Goal: Navigation & Orientation: Find specific page/section

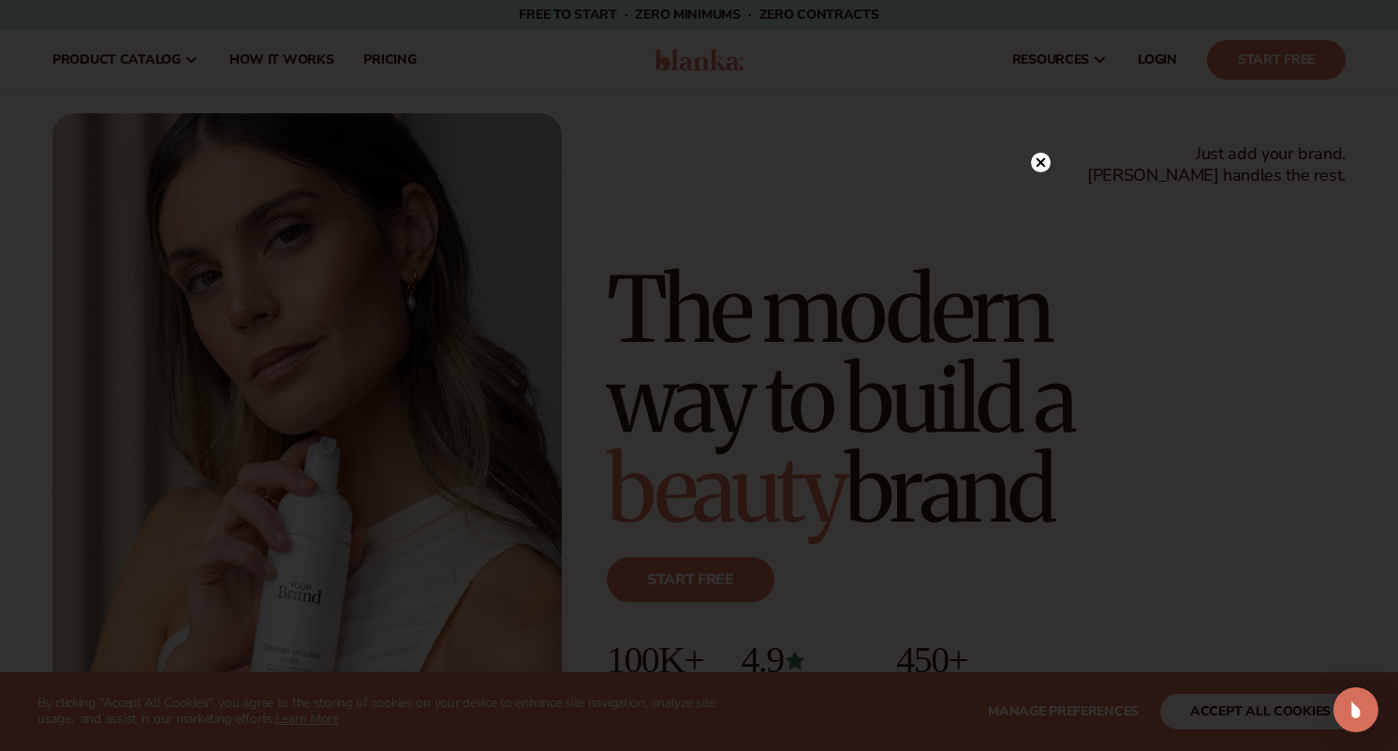
click at [1043, 163] on circle at bounding box center [1041, 163] width 20 height 20
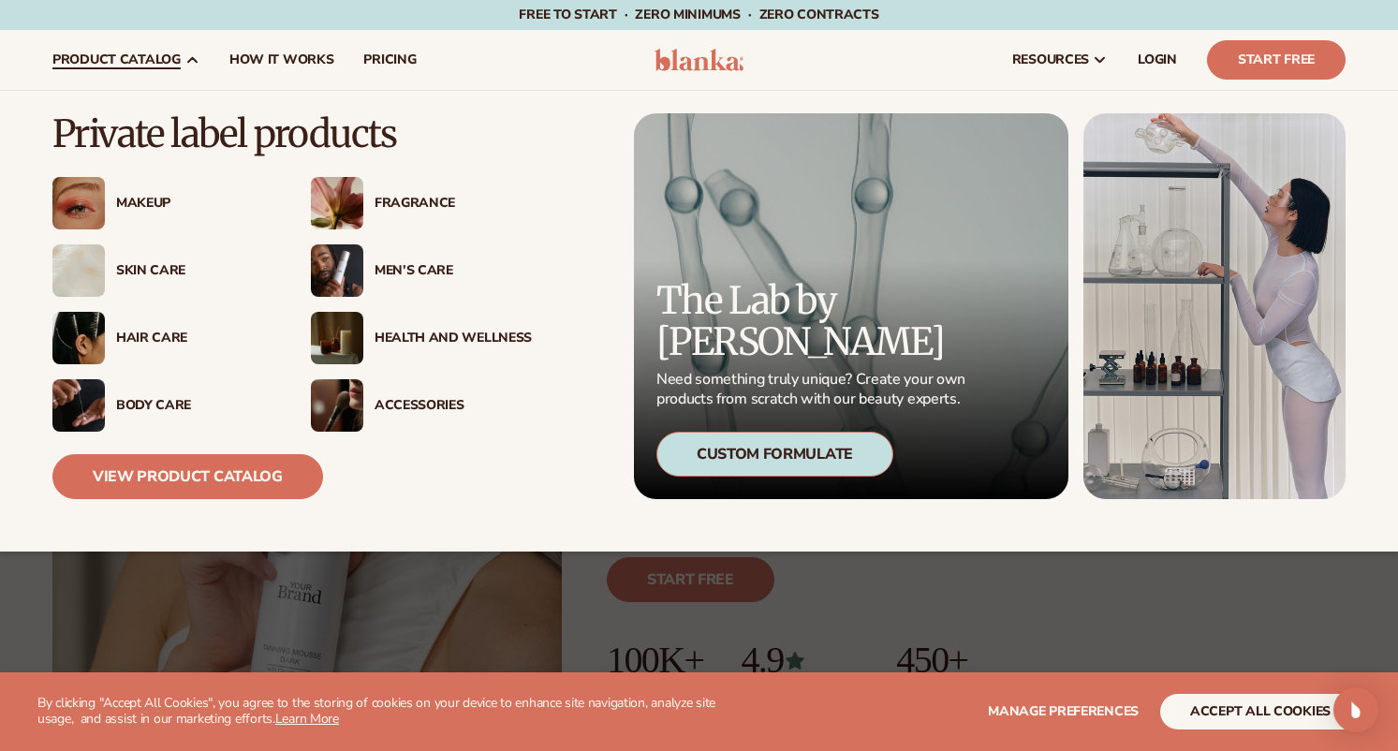
click at [143, 271] on div "Skin Care" at bounding box center [194, 271] width 157 height 16
